Goal: Task Accomplishment & Management: Manage account settings

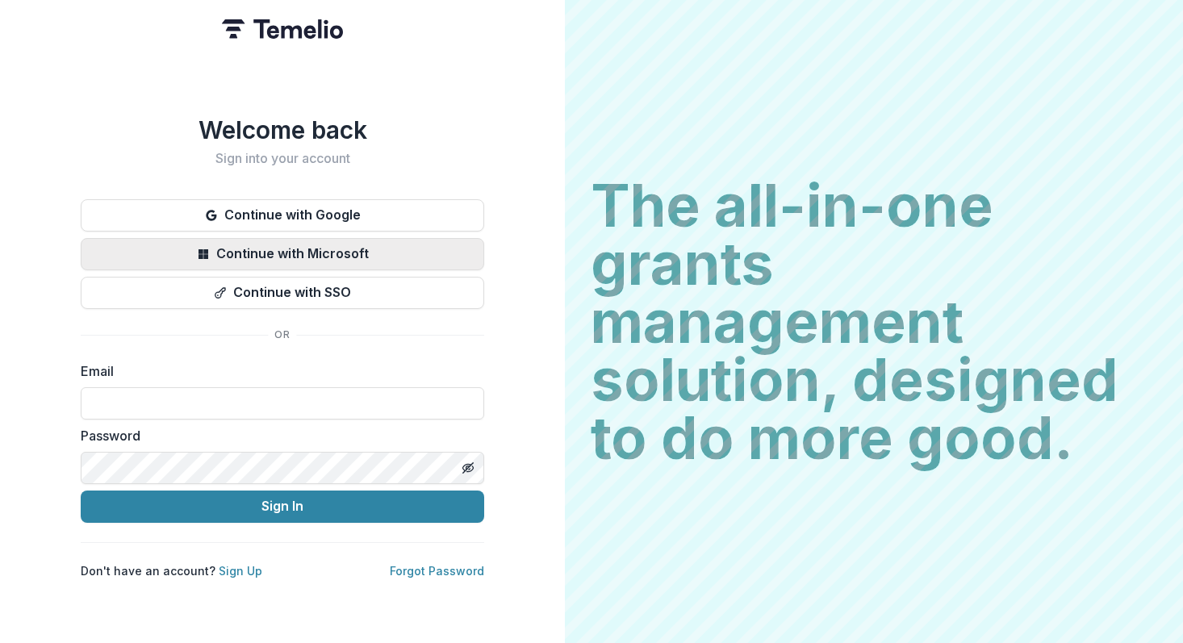
click at [308, 252] on button "Continue with Microsoft" at bounding box center [282, 254] width 403 height 32
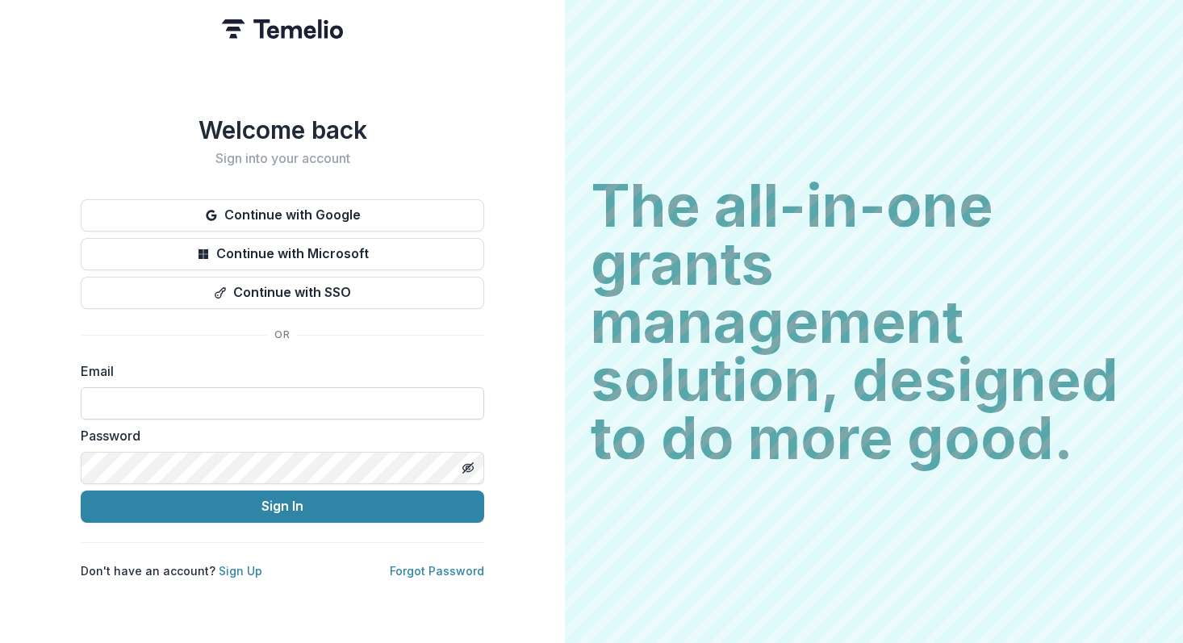
click at [334, 390] on input at bounding box center [282, 403] width 403 height 32
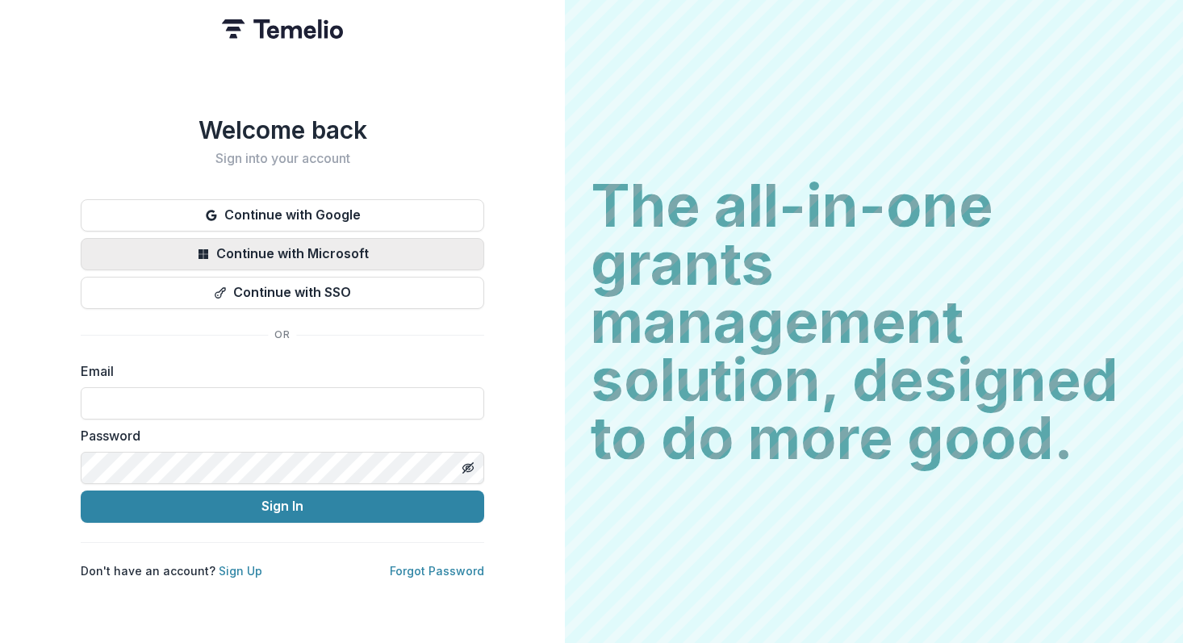
click at [337, 244] on button "Continue with Microsoft" at bounding box center [282, 254] width 403 height 32
click at [319, 248] on button "Continue with Microsoft" at bounding box center [282, 254] width 403 height 32
click at [339, 254] on button "Continue with Microsoft" at bounding box center [282, 254] width 403 height 32
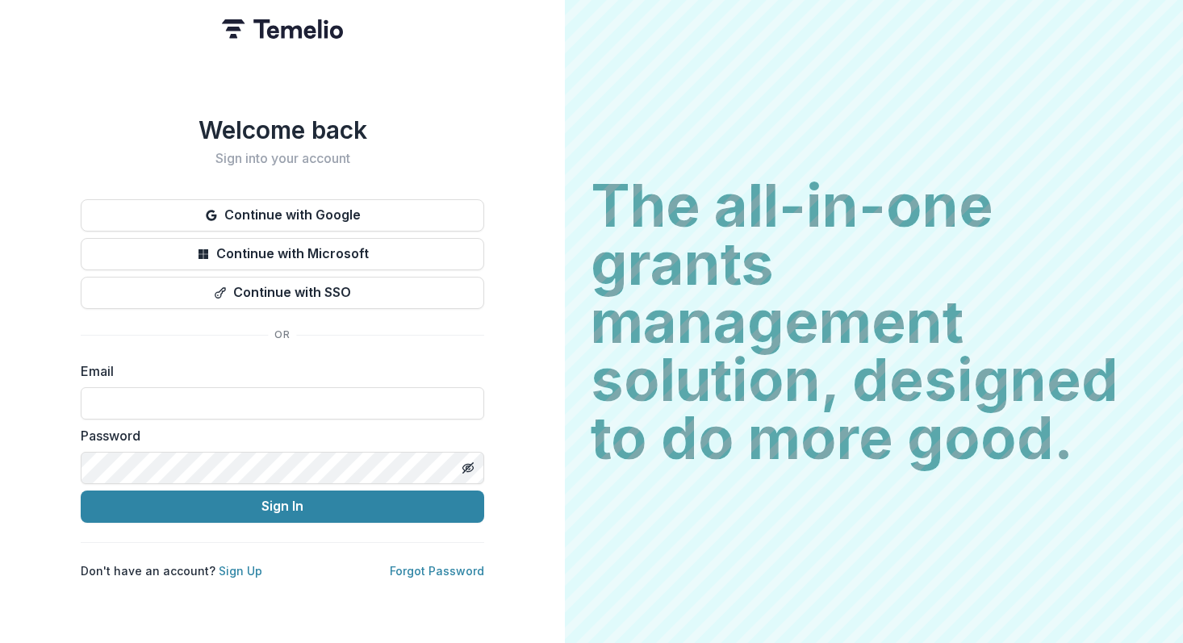
click at [282, 416] on form "Email Password Sign In" at bounding box center [282, 441] width 403 height 161
click at [282, 398] on input at bounding box center [282, 403] width 403 height 32
type input "**********"
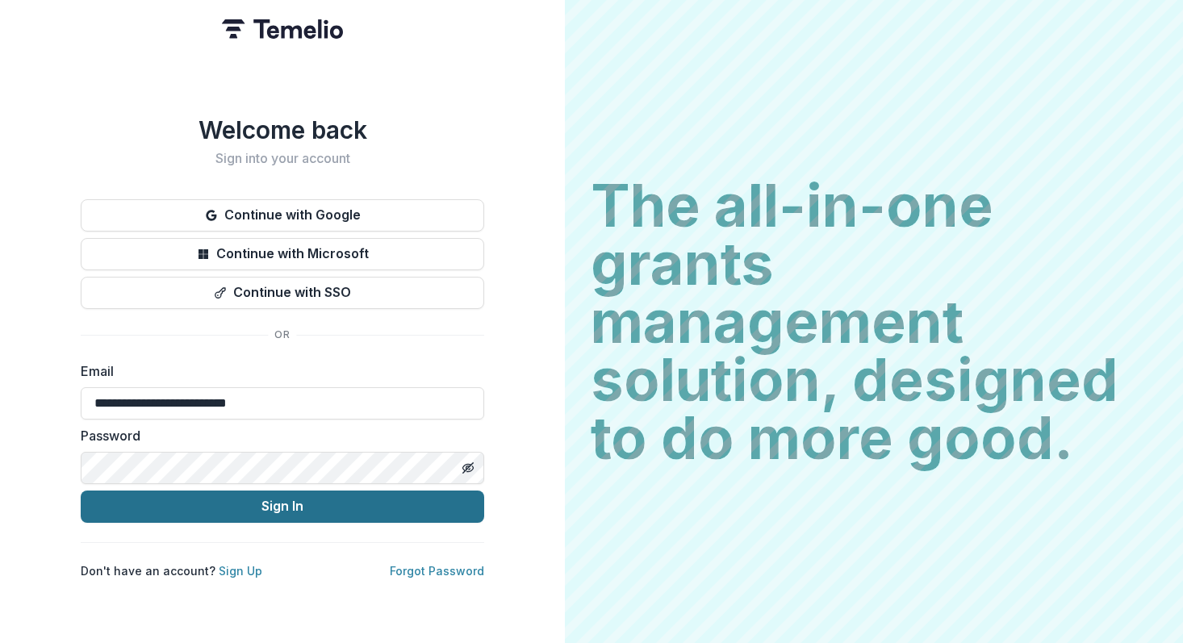
click at [331, 504] on button "Sign In" at bounding box center [282, 506] width 403 height 32
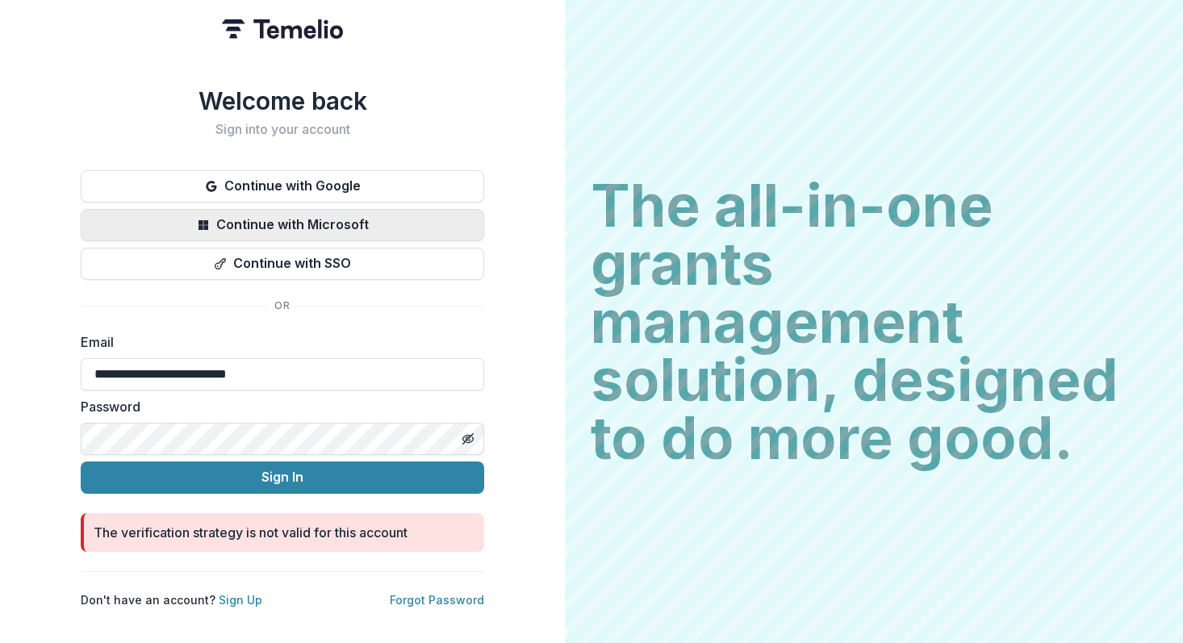
click at [315, 211] on button "Continue with Microsoft" at bounding box center [282, 225] width 403 height 32
